Goal: Task Accomplishment & Management: Manage account settings

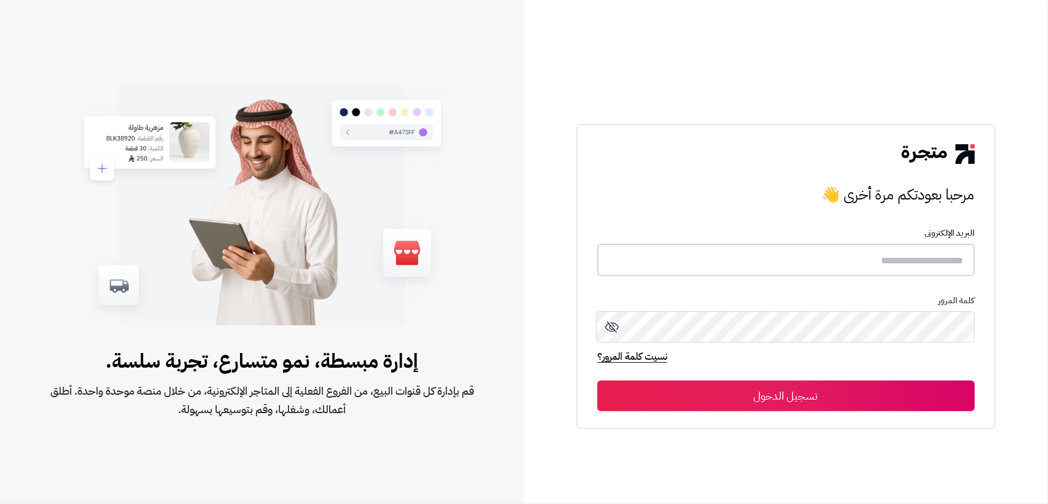
type input "**********"
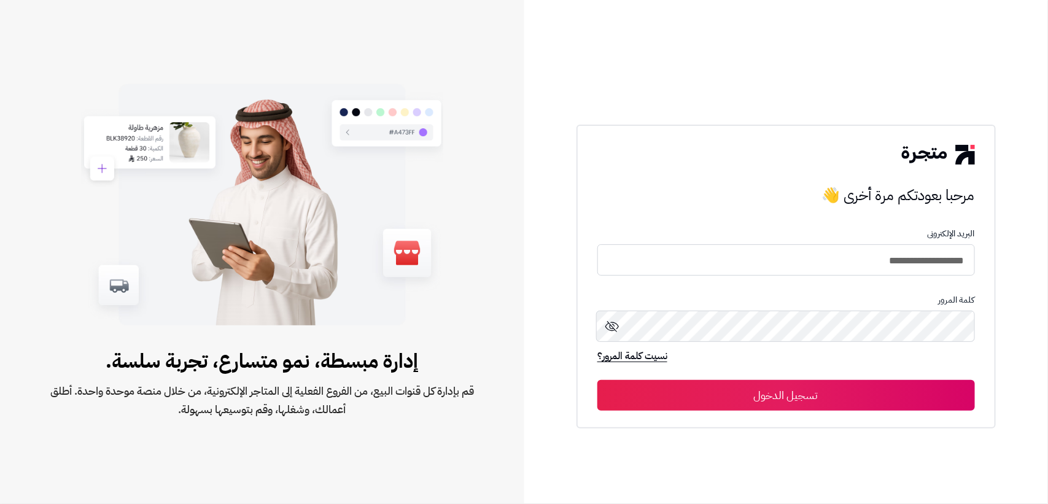
click at [803, 397] on button "تسجيل الدخول" at bounding box center [787, 395] width 378 height 31
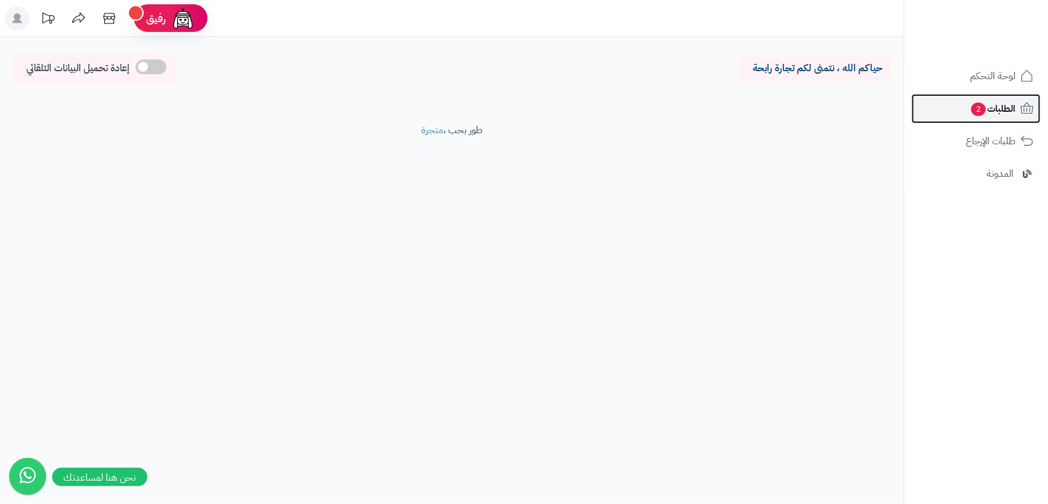
click at [999, 114] on span "الطلبات 2" at bounding box center [992, 108] width 45 height 17
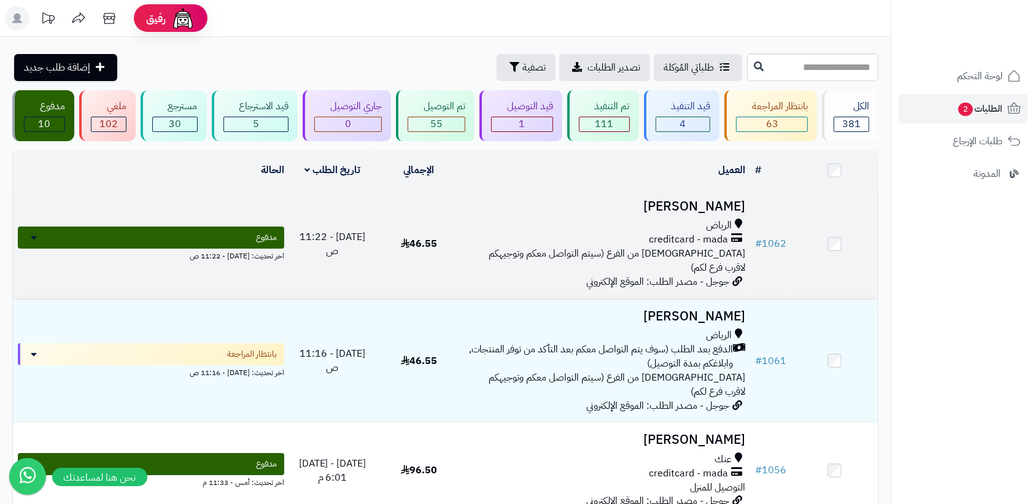
click at [639, 275] on span "جوجل - مصدر الطلب: الموقع الإلكتروني" at bounding box center [657, 282] width 143 height 15
click at [641, 254] on span "الاستلام من الفرع (سيتم التواصل معكم وتوجيهكم لاقرب فرع لكم)" at bounding box center [617, 260] width 257 height 29
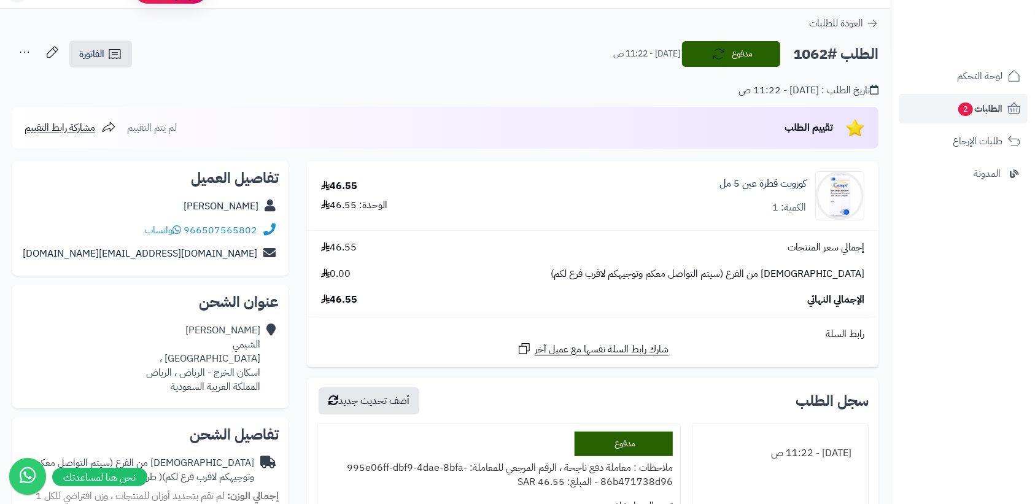
scroll to position [77, 0]
